Goal: Obtain resource: Download file/media

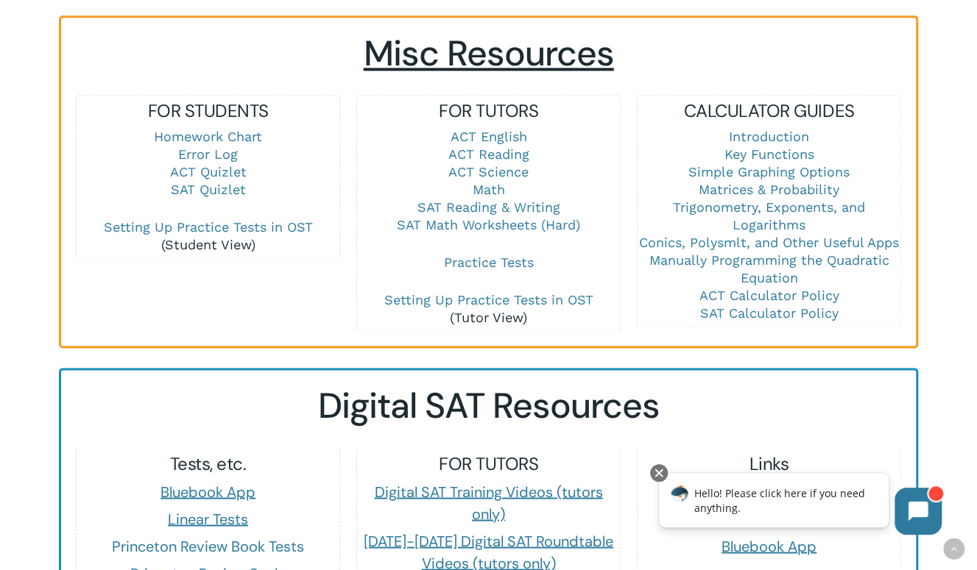
scroll to position [1031, 0]
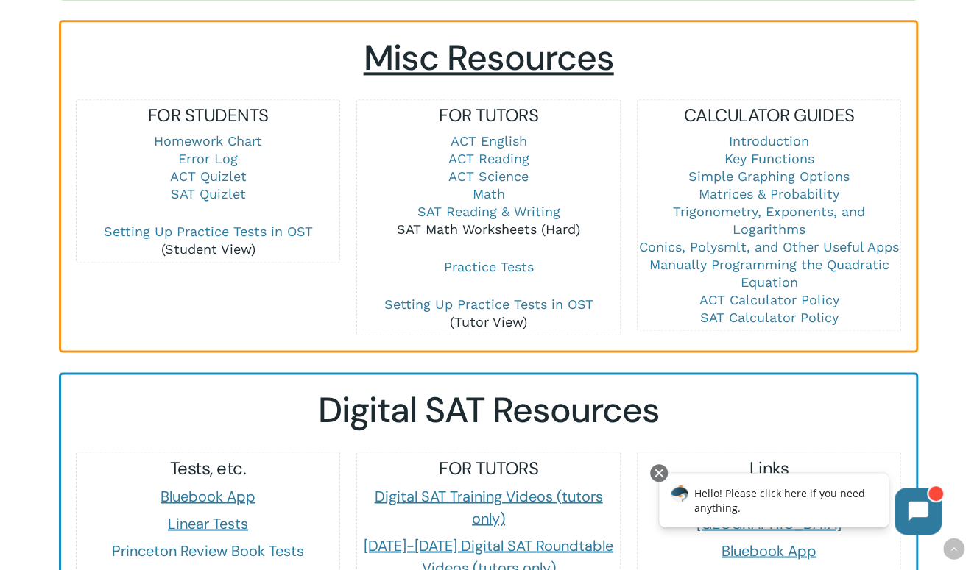
click at [493, 222] on link "SAT Math Worksheets (Hard)" at bounding box center [488, 229] width 183 height 15
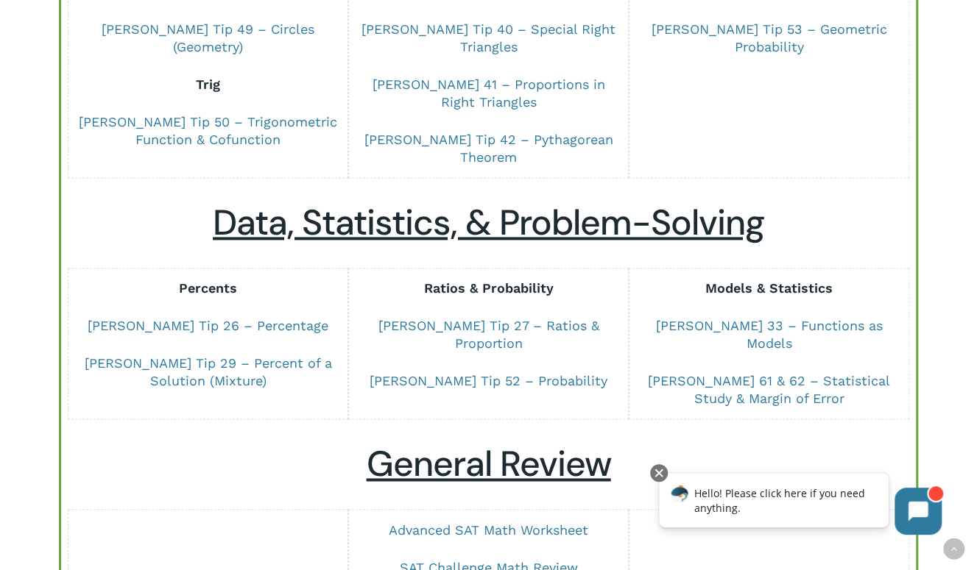
scroll to position [1104, 0]
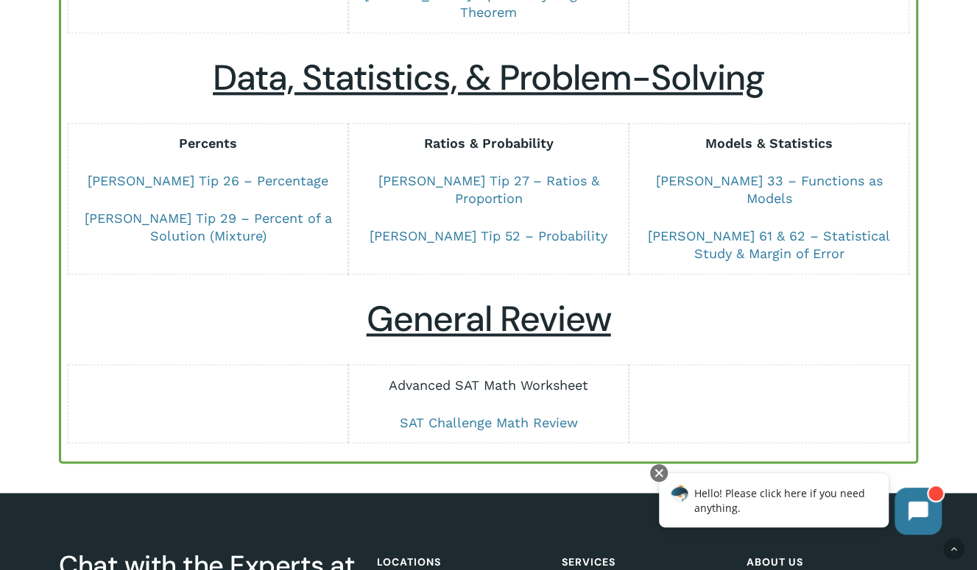
click at [458, 377] on link "Advanced SAT Math Worksheet" at bounding box center [488, 384] width 199 height 15
